Goal: Information Seeking & Learning: Learn about a topic

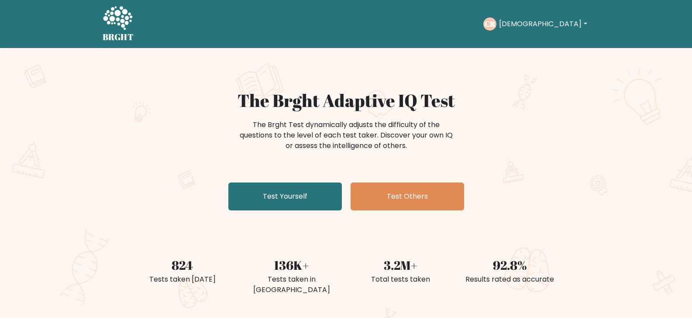
click at [128, 133] on div "The Brght Adaptive IQ Test The Brght Test dynamically adjusts the difficulty of…" at bounding box center [346, 152] width 437 height 124
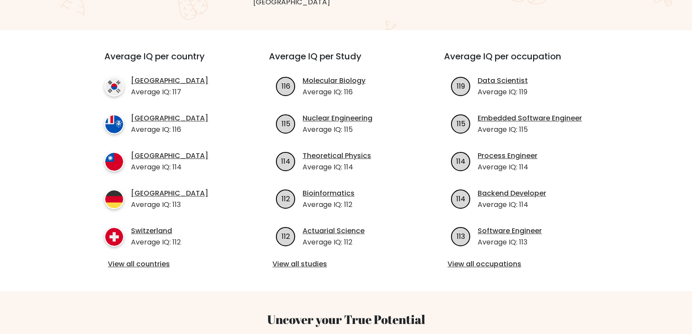
scroll to position [306, 0]
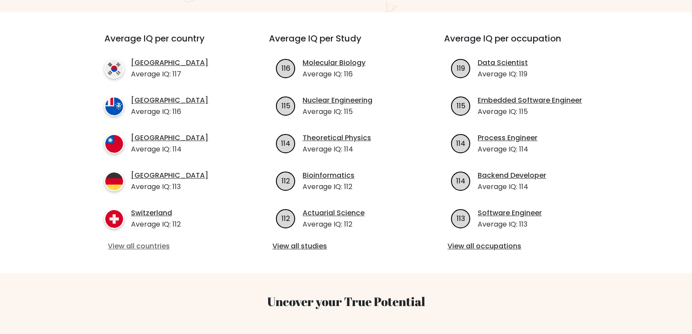
click at [149, 241] on link "View all countries" at bounding box center [171, 246] width 126 height 10
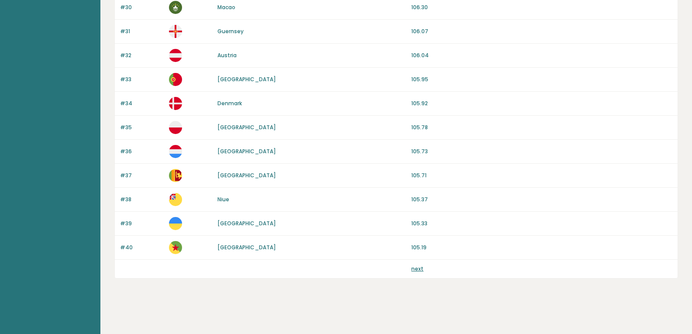
scroll to position [813, 0]
click at [421, 273] on div "next" at bounding box center [396, 268] width 563 height 18
click at [420, 271] on link "next" at bounding box center [417, 268] width 12 height 7
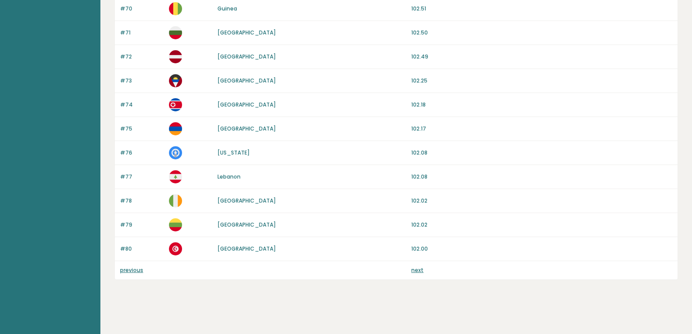
scroll to position [813, 0]
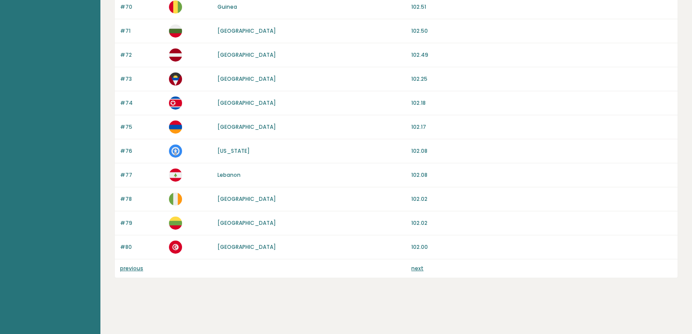
click at [417, 270] on link "next" at bounding box center [417, 268] width 12 height 7
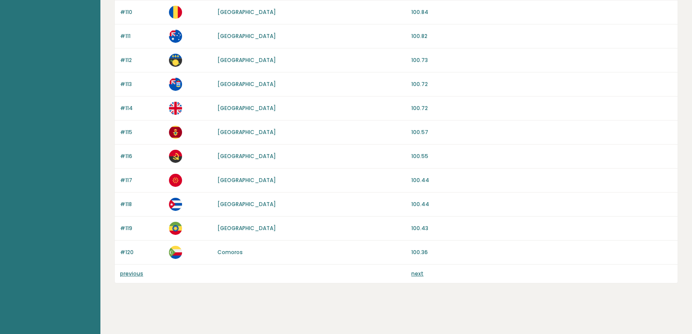
scroll to position [813, 0]
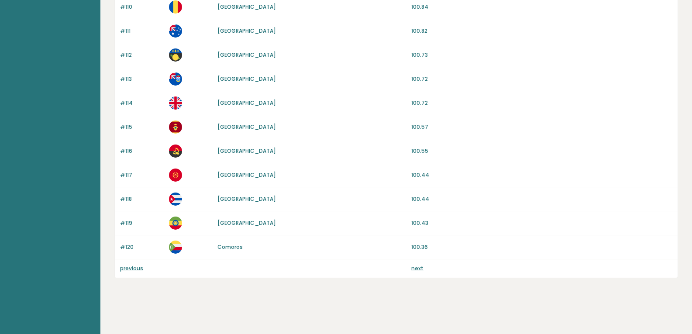
click at [137, 269] on link "previous" at bounding box center [131, 268] width 23 height 7
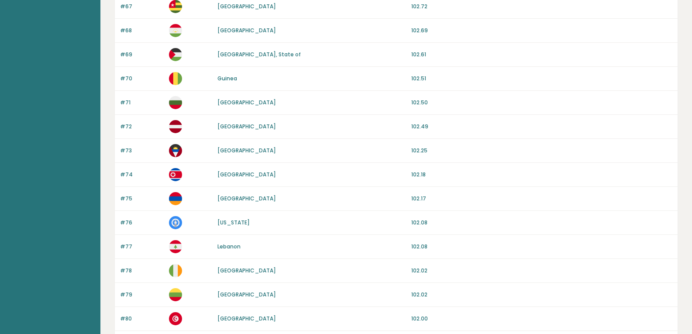
scroll to position [813, 0]
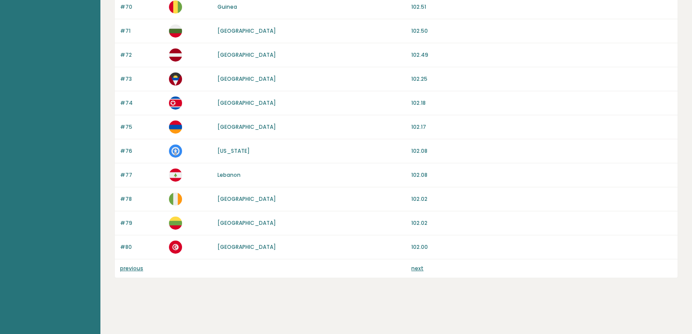
click at [137, 271] on link "previous" at bounding box center [131, 268] width 23 height 7
